Goal: Information Seeking & Learning: Learn about a topic

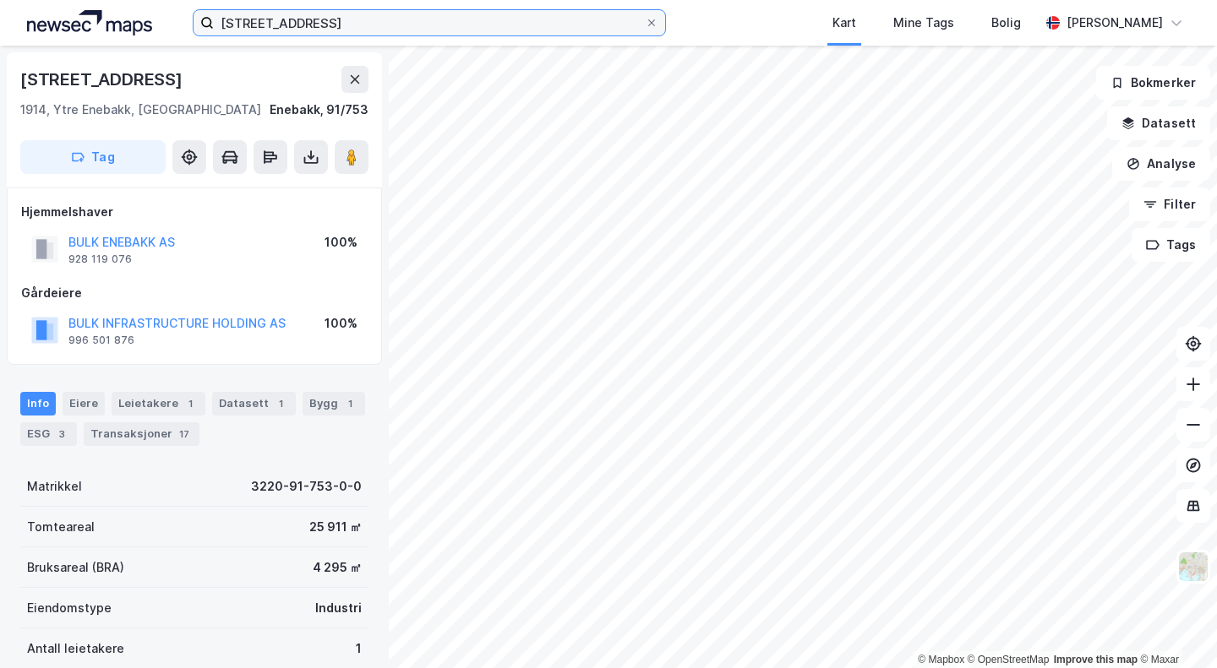
click at [260, 19] on input "[STREET_ADDRESS]" at bounding box center [429, 22] width 431 height 25
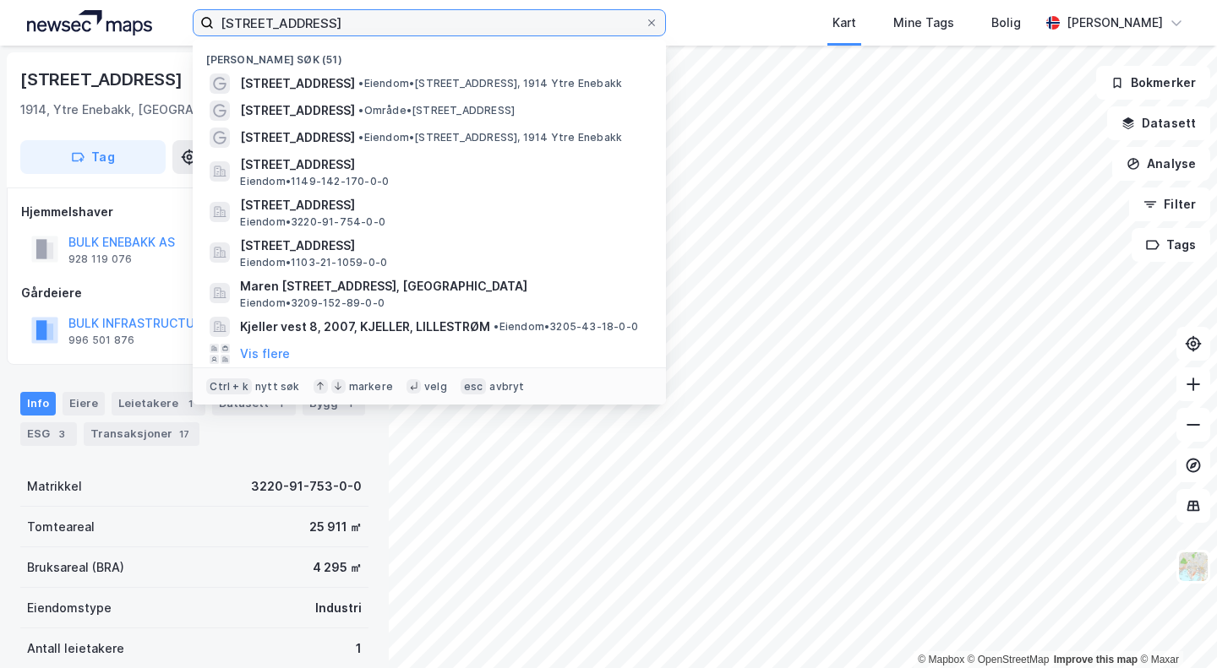
click at [260, 19] on input "[STREET_ADDRESS]" at bounding box center [429, 22] width 431 height 25
paste input "Sondrevegen 1"
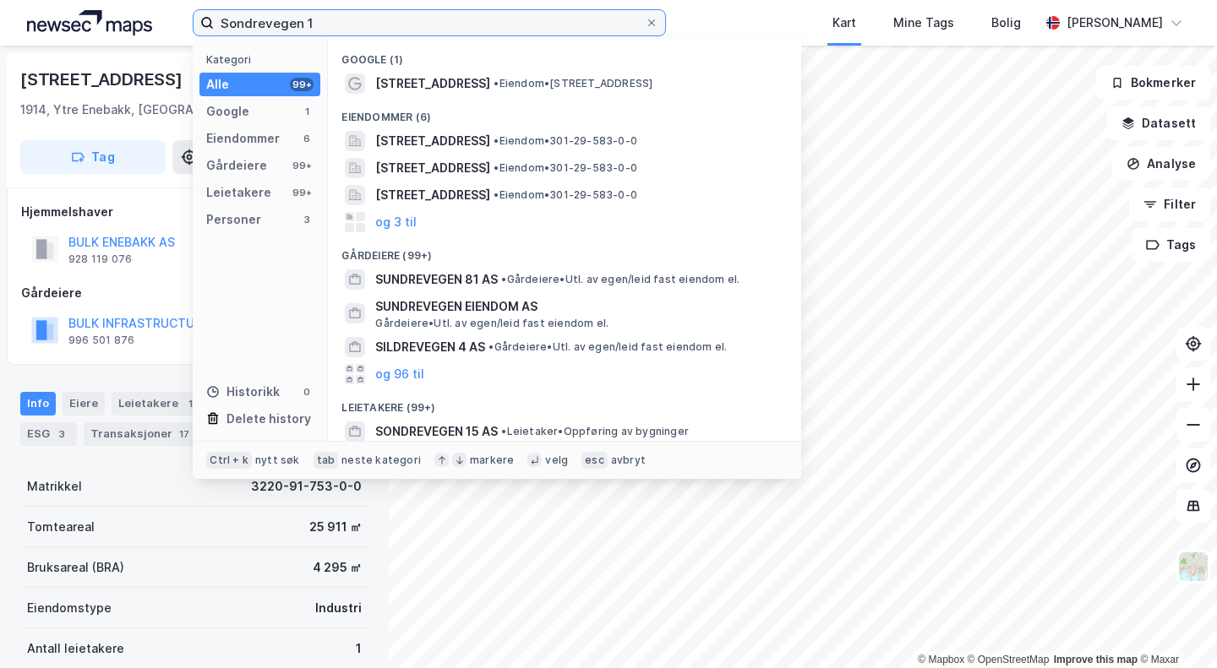
type input "Sondrevegen 1"
click at [490, 139] on span "[STREET_ADDRESS]" at bounding box center [432, 141] width 115 height 20
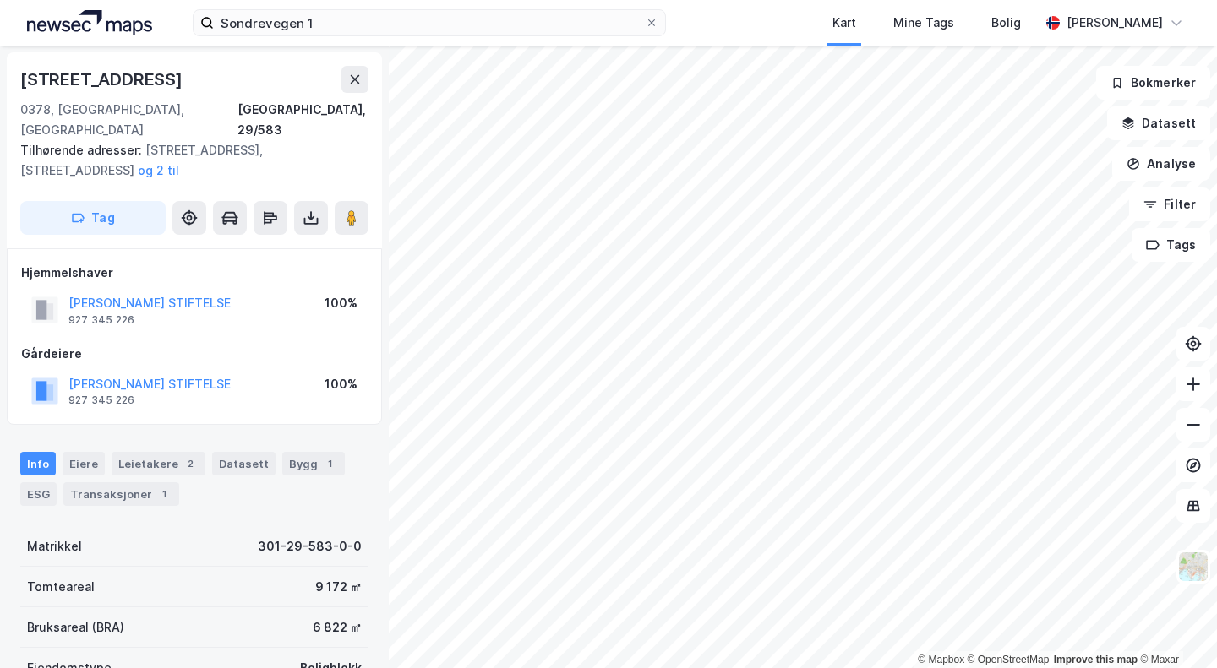
click at [0, 0] on button "[PERSON_NAME] STIFTELSE" at bounding box center [0, 0] width 0 height 0
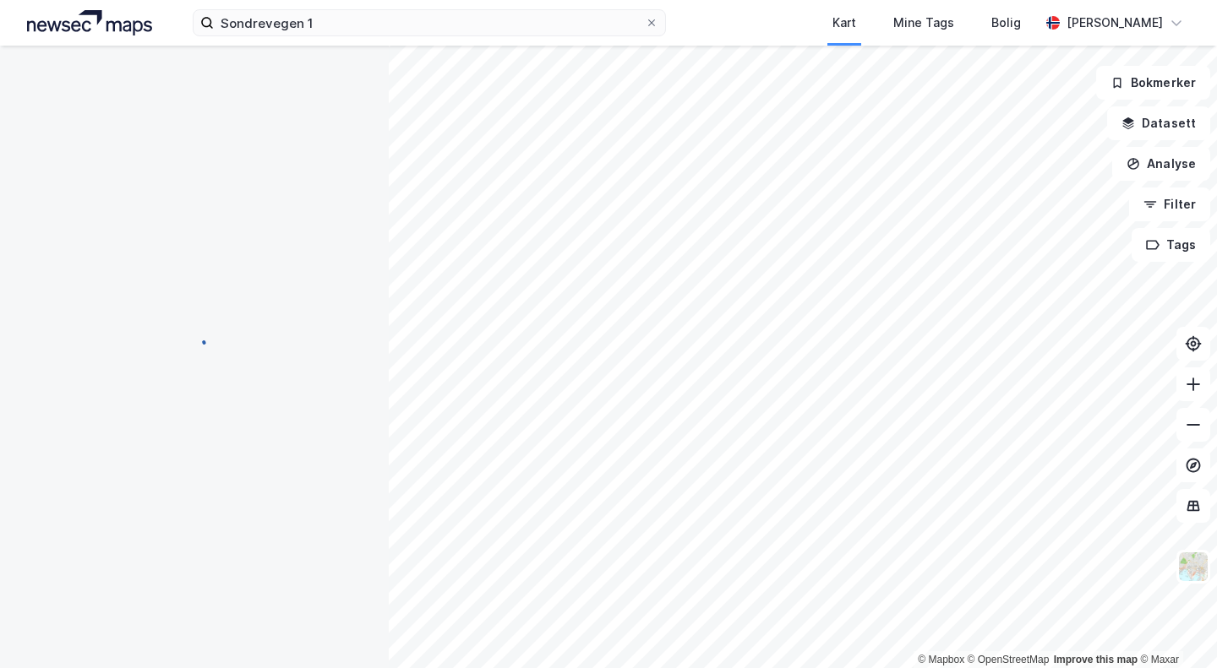
scroll to position [3, 0]
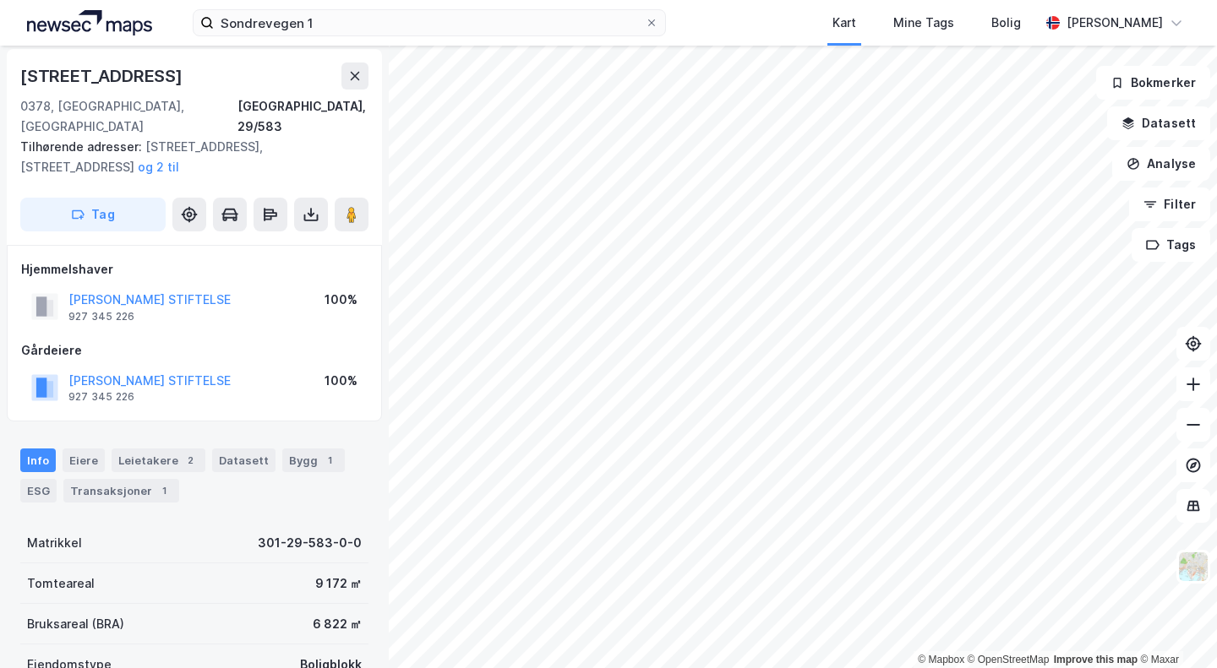
click at [0, 0] on button "[PERSON_NAME] STIFTELSE" at bounding box center [0, 0] width 0 height 0
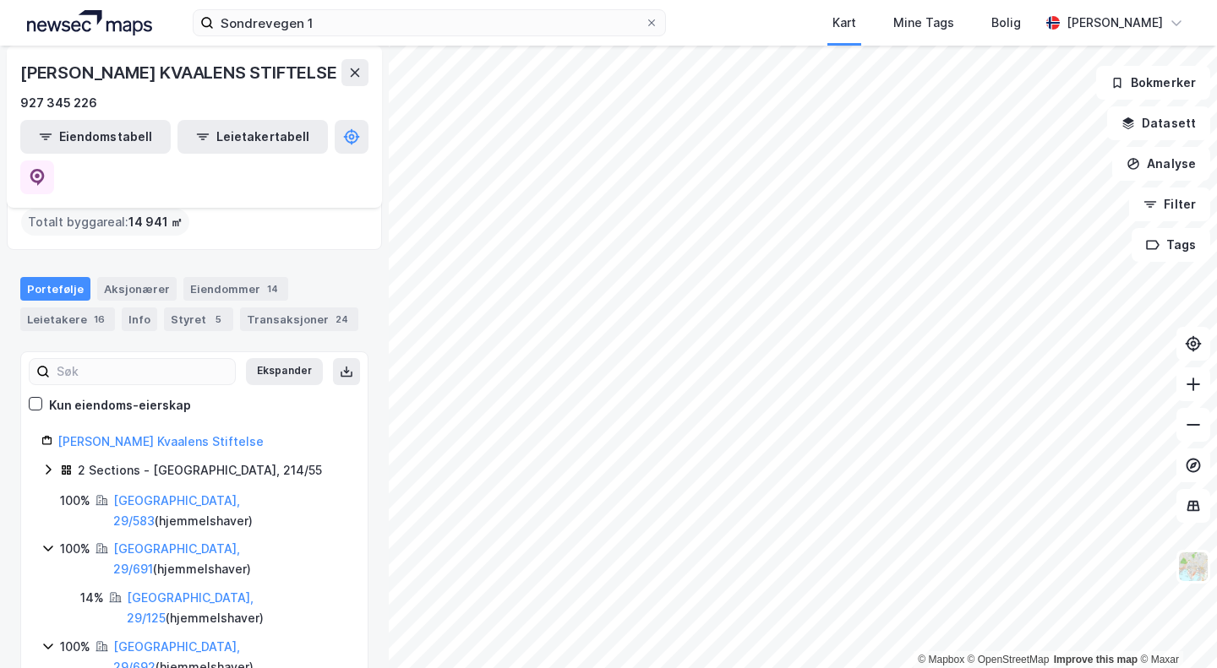
scroll to position [158, 0]
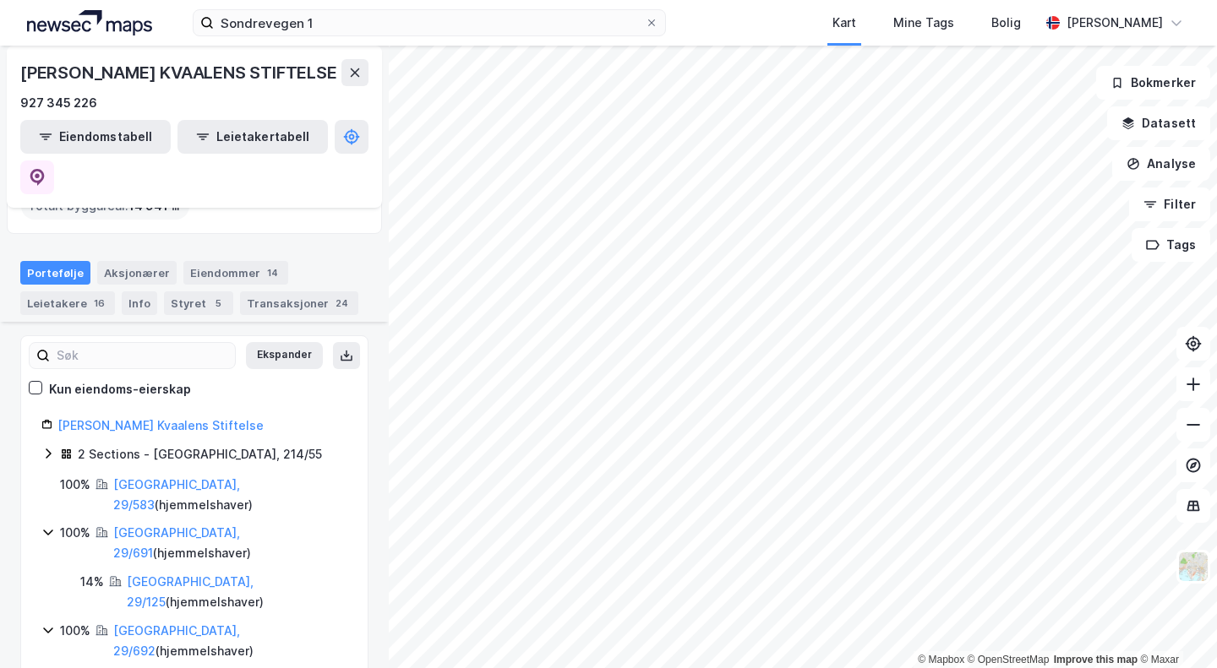
click at [48, 447] on icon at bounding box center [48, 454] width 14 height 14
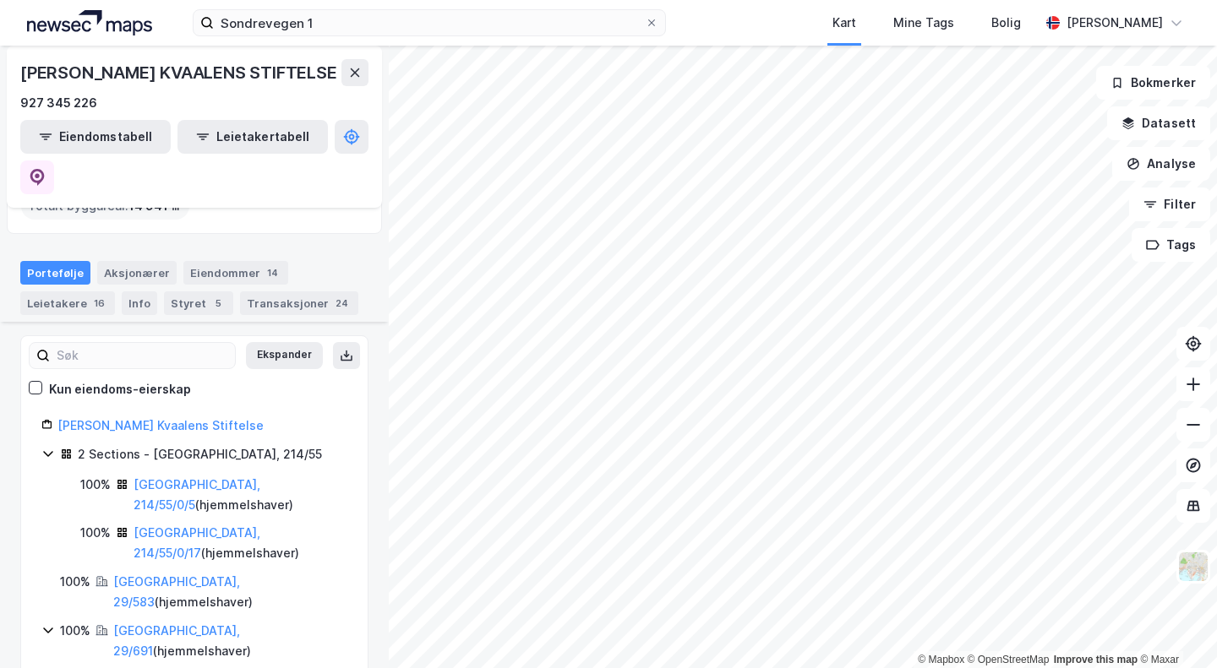
click at [48, 447] on icon at bounding box center [48, 454] width 14 height 14
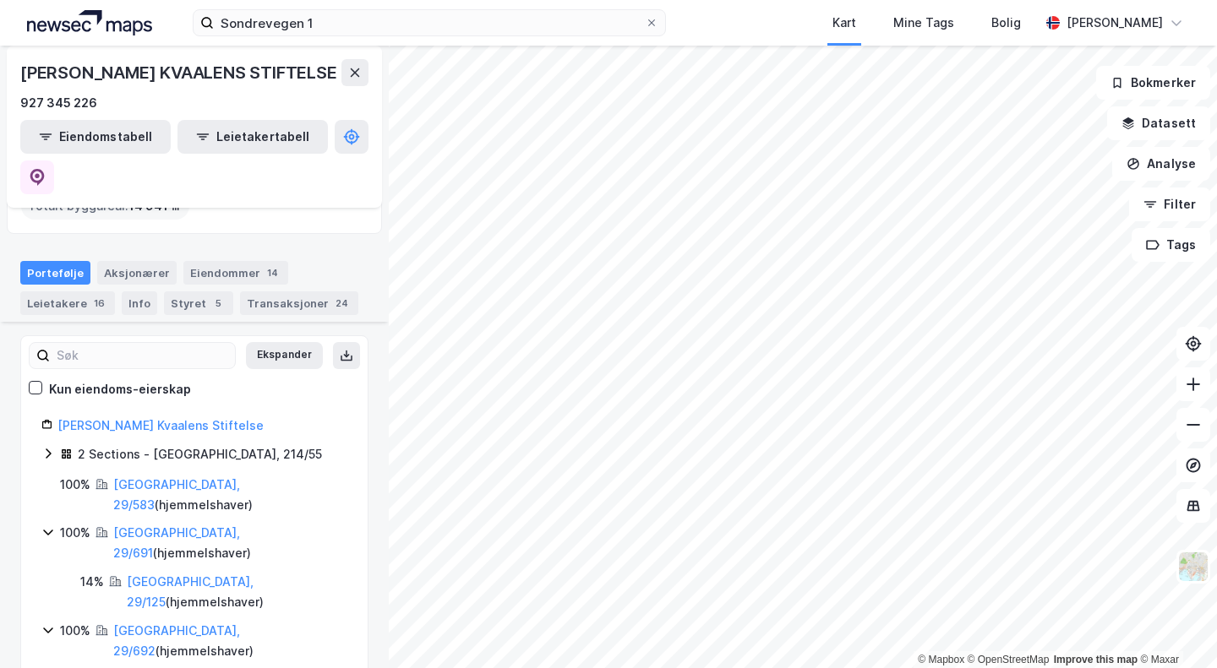
scroll to position [497, 0]
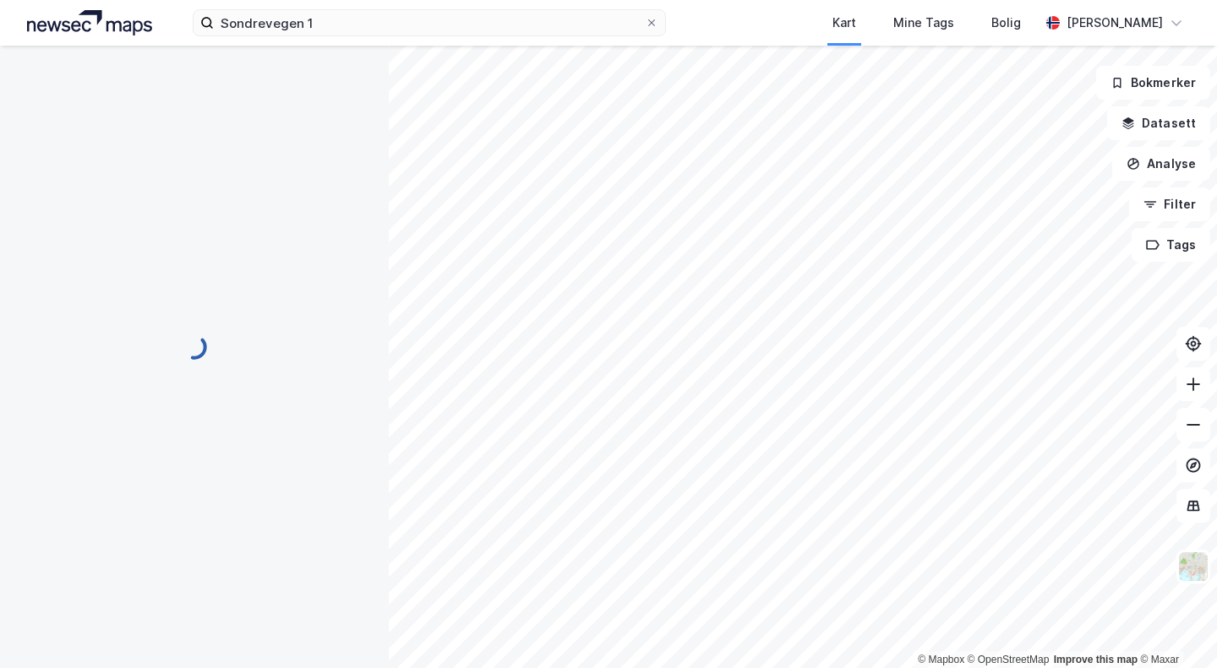
scroll to position [3, 0]
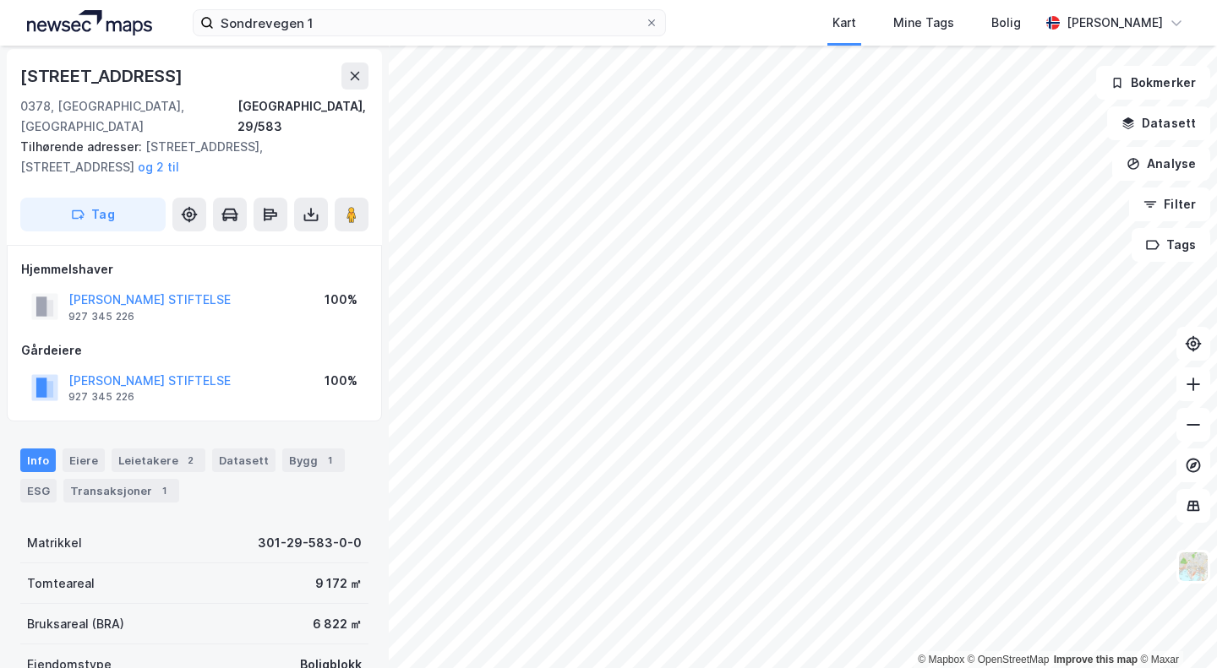
click at [231, 378] on div "[PERSON_NAME] STIFTELSE 927 345 226" at bounding box center [149, 388] width 162 height 34
